Goal: Find specific page/section: Find specific page/section

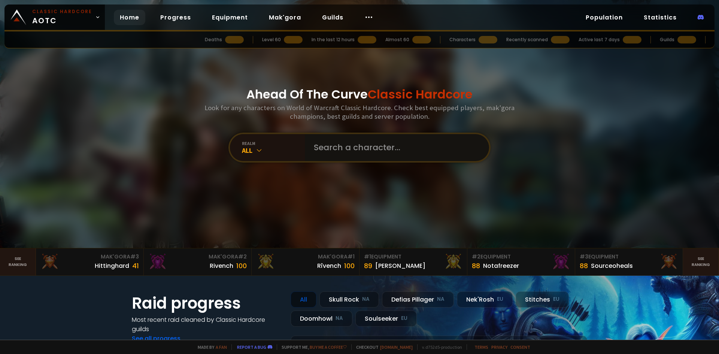
click at [343, 145] on input "text" at bounding box center [394, 147] width 171 height 27
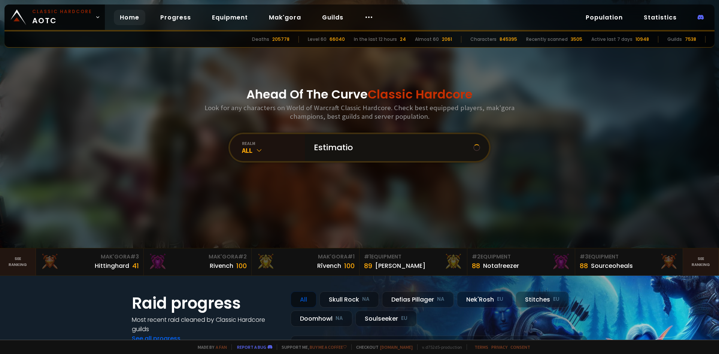
type input "Estimation"
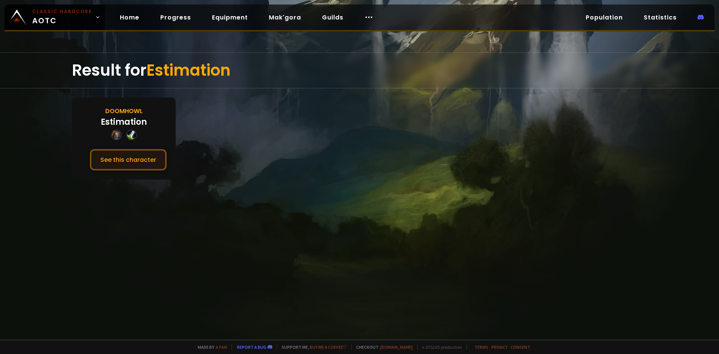
click at [148, 162] on button "See this character" at bounding box center [128, 159] width 77 height 21
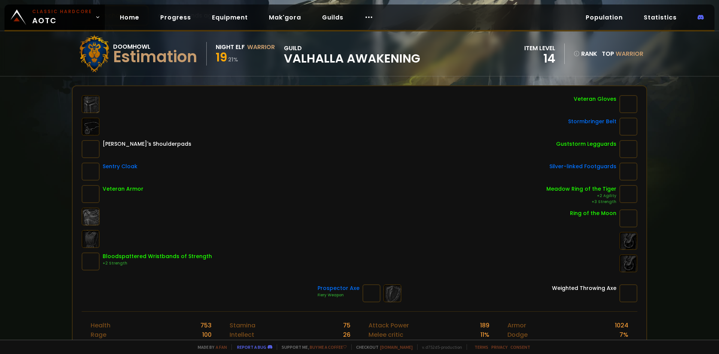
scroll to position [75, 0]
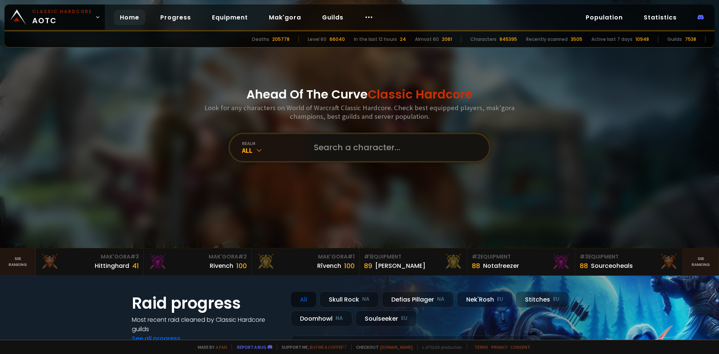
click at [383, 151] on input "text" at bounding box center [394, 147] width 171 height 27
type input "Ahmedina"
click at [325, 137] on input "text" at bounding box center [394, 147] width 171 height 27
type input "[PERSON_NAME]"
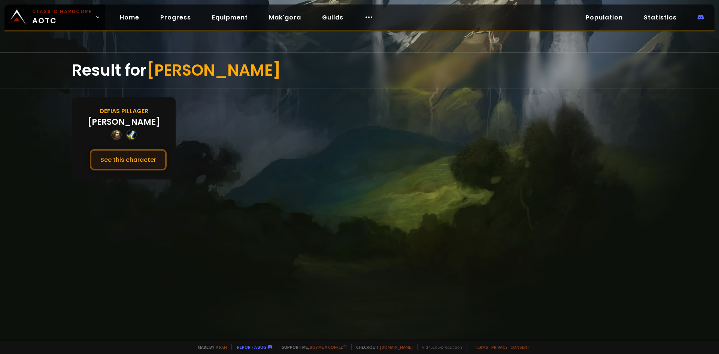
click at [125, 156] on button "See this character" at bounding box center [128, 159] width 77 height 21
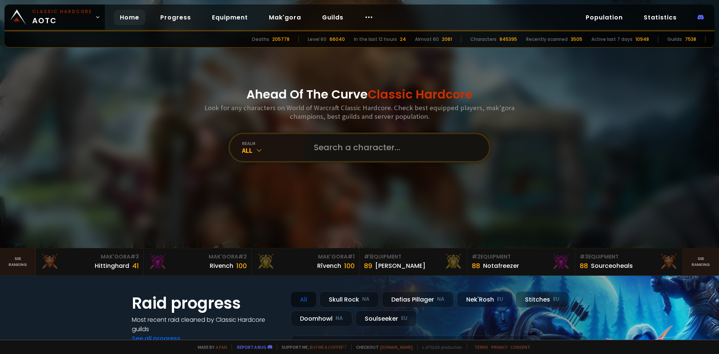
click at [345, 149] on input "text" at bounding box center [394, 147] width 171 height 27
type input "ahmedino"
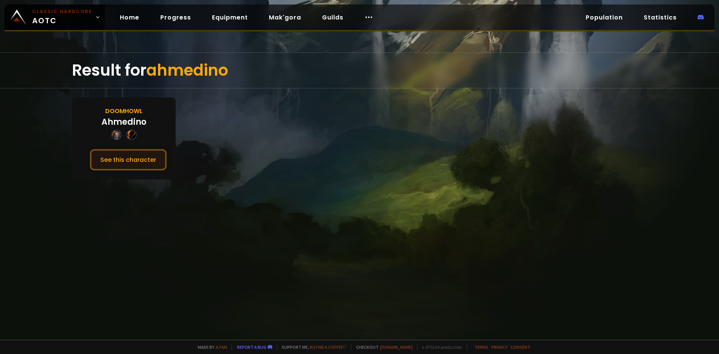
click at [126, 161] on button "See this character" at bounding box center [128, 159] width 77 height 21
